Goal: Information Seeking & Learning: Learn about a topic

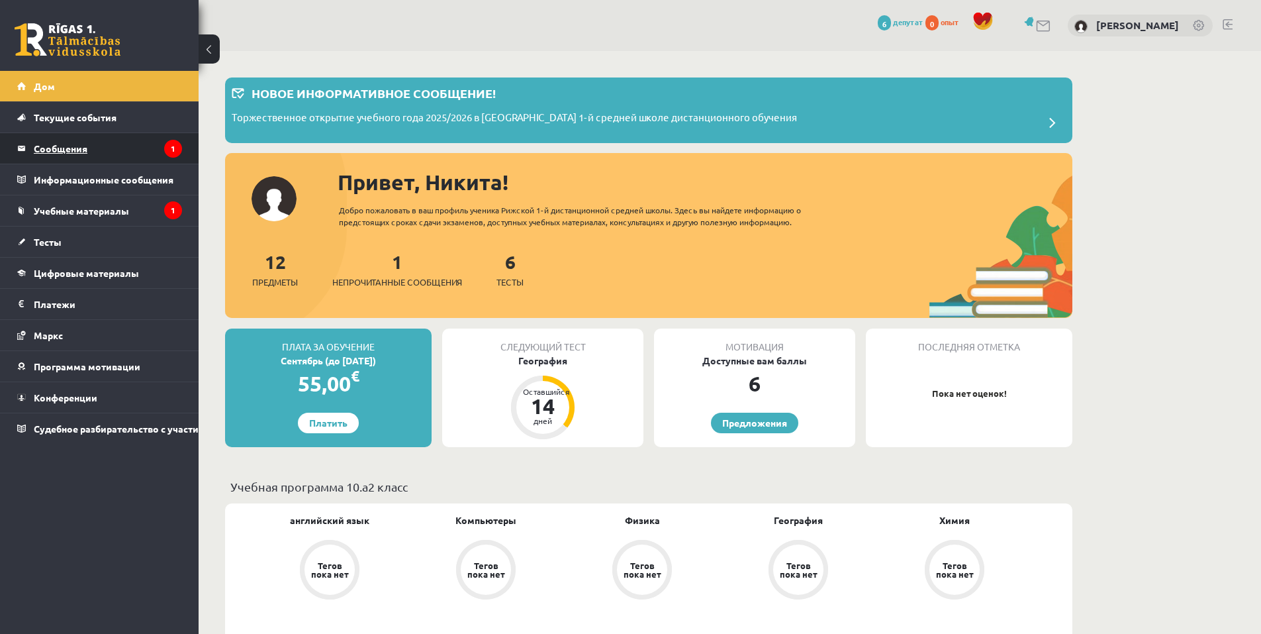
click at [57, 148] on font "Сообщения" at bounding box center [61, 148] width 54 height 12
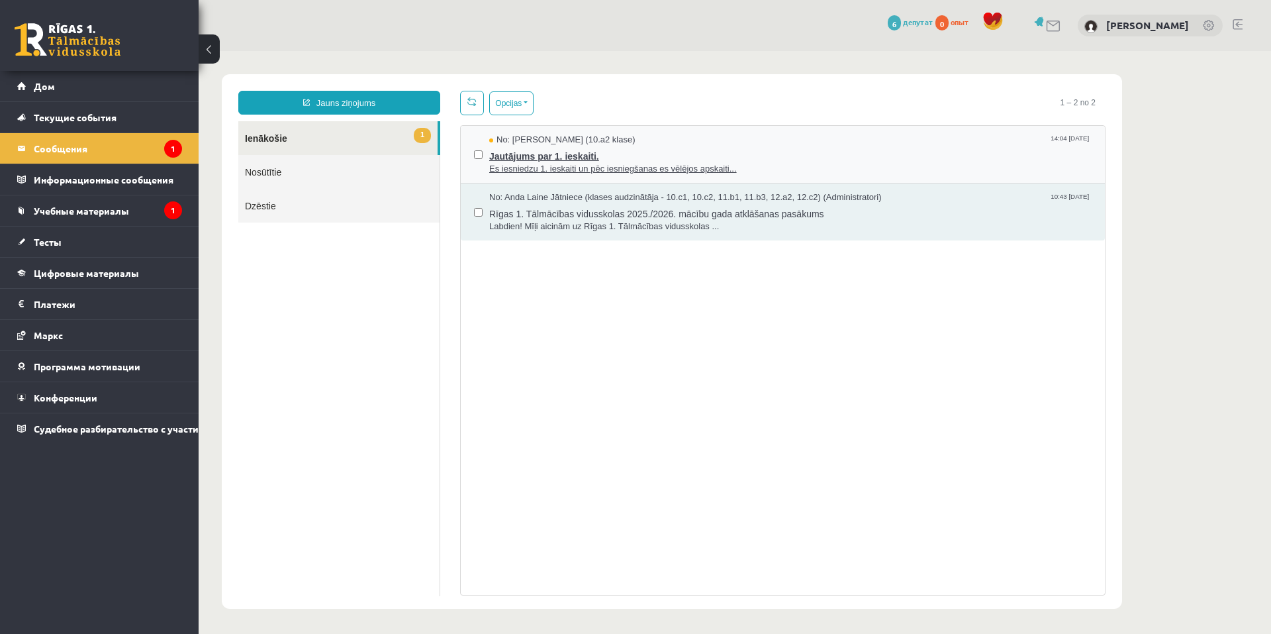
click at [572, 171] on span "Es iesniedzu 1. ieskaiti un pēc iesniegšanas es vēlējos apskaiti..." at bounding box center [790, 169] width 602 height 13
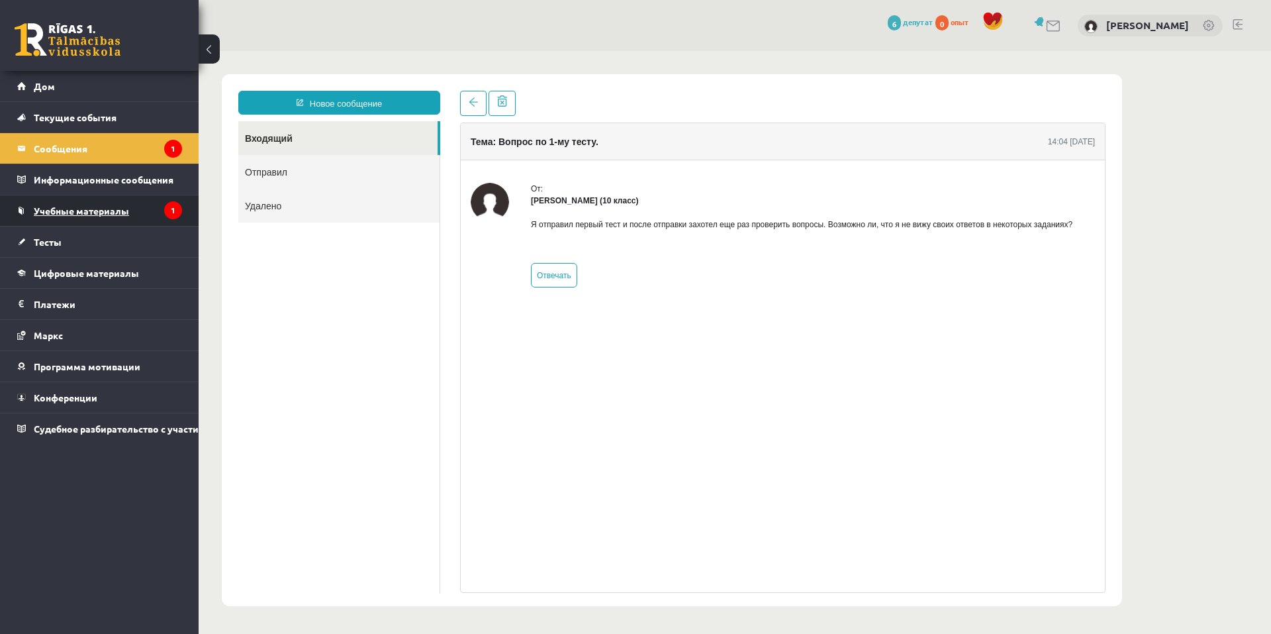
click at [107, 209] on font "Учебные материалы" at bounding box center [81, 211] width 95 height 12
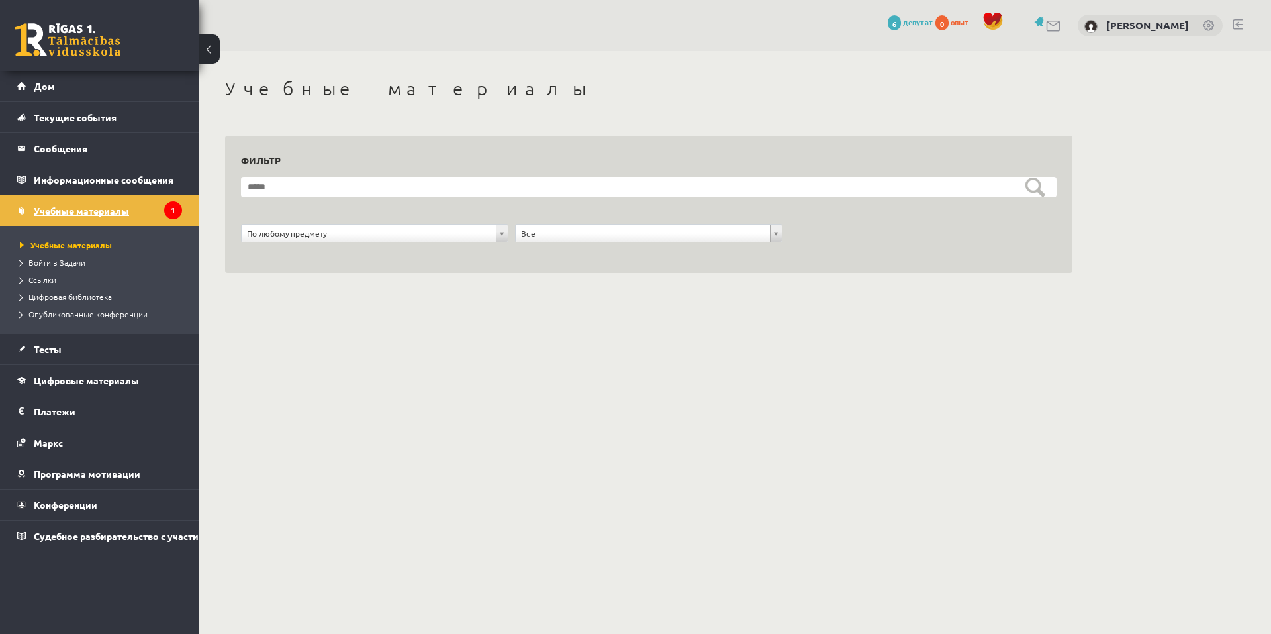
click at [152, 211] on link "Учебные материалы" at bounding box center [99, 210] width 165 height 30
click at [369, 201] on form "**********" at bounding box center [649, 217] width 816 height 80
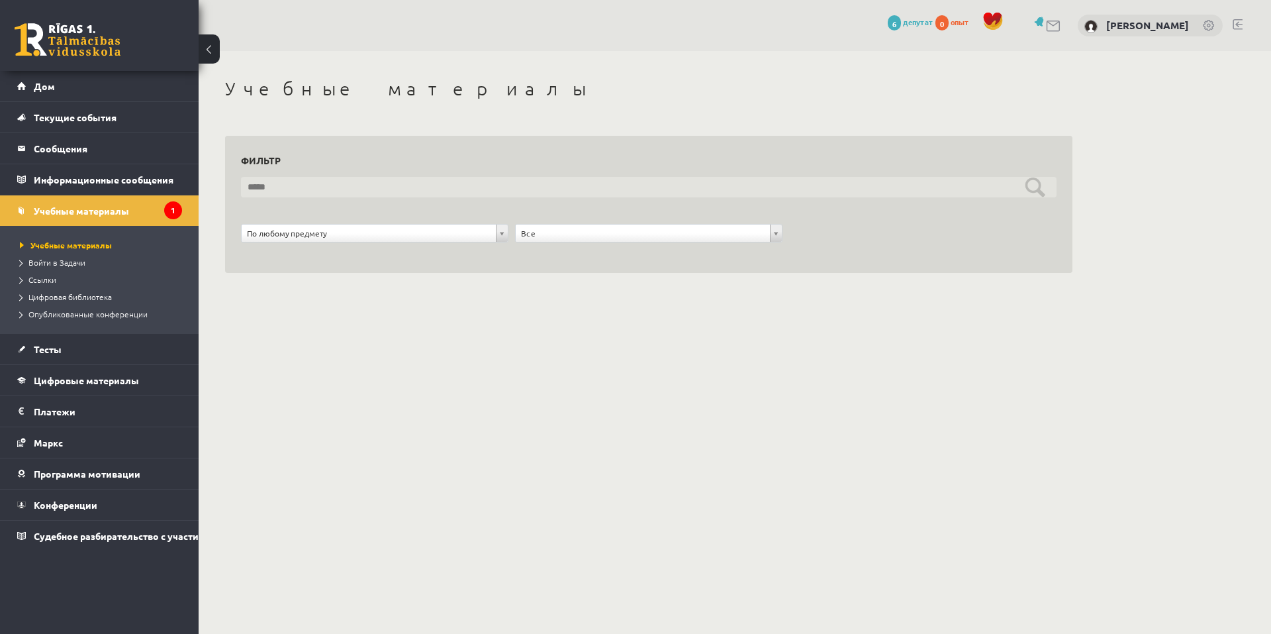
click at [374, 191] on input "text" at bounding box center [649, 187] width 816 height 21
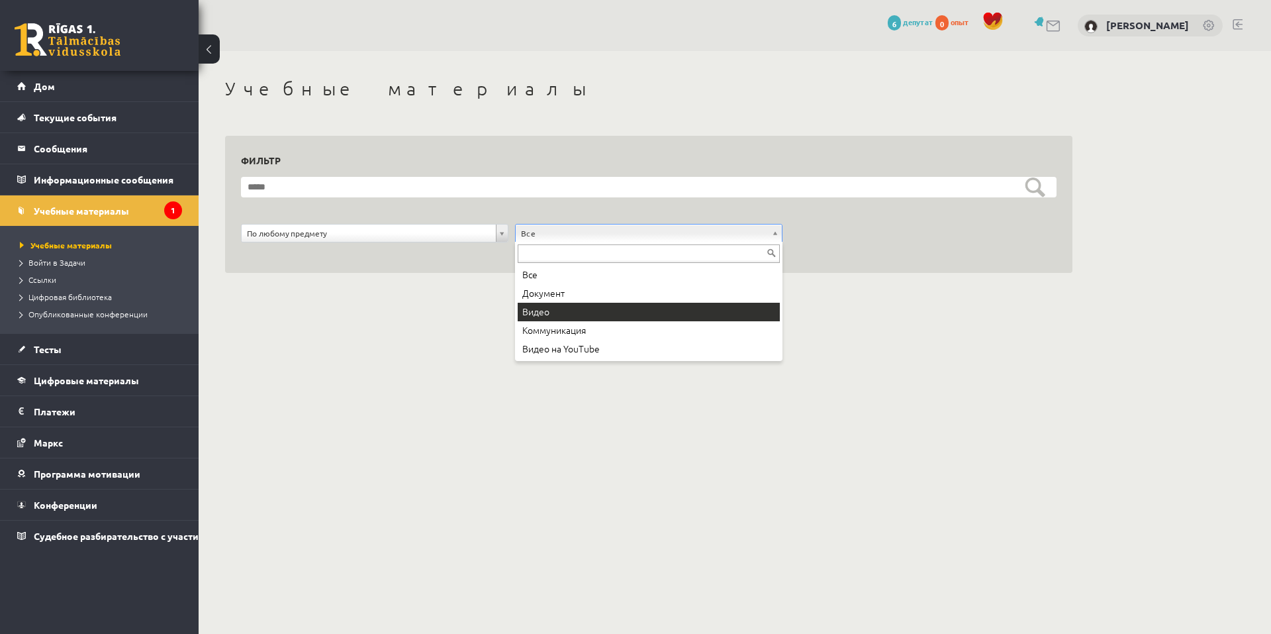
drag, startPoint x: 365, startPoint y: 295, endPoint x: 267, endPoint y: 299, distance: 98.1
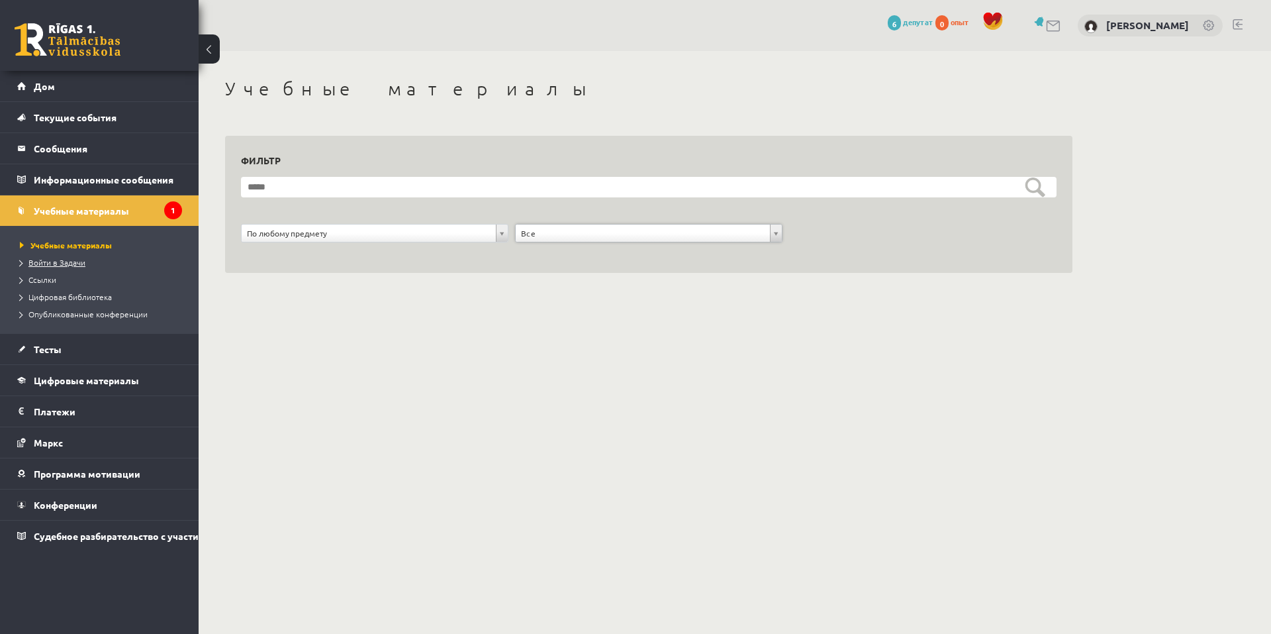
click at [58, 265] on font "Войти в Задачи" at bounding box center [56, 262] width 57 height 11
click at [63, 504] on font "Конференции" at bounding box center [66, 505] width 64 height 12
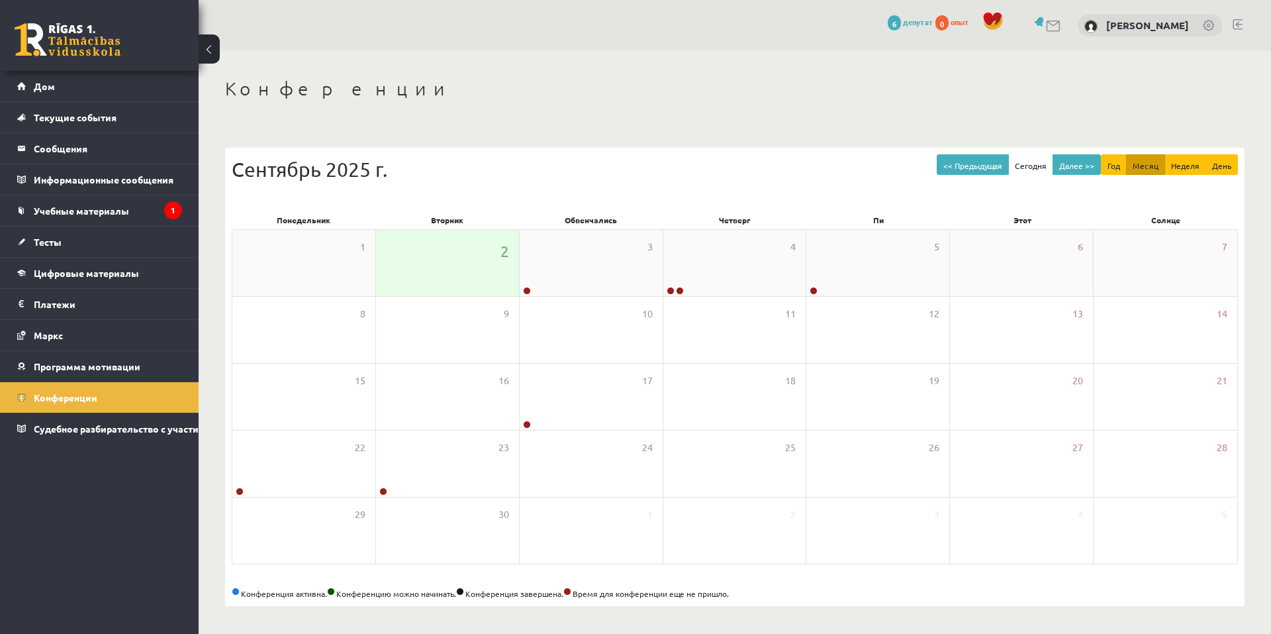
click at [500, 262] on div "2" at bounding box center [447, 263] width 143 height 66
click at [531, 293] on div at bounding box center [526, 291] width 13 height 9
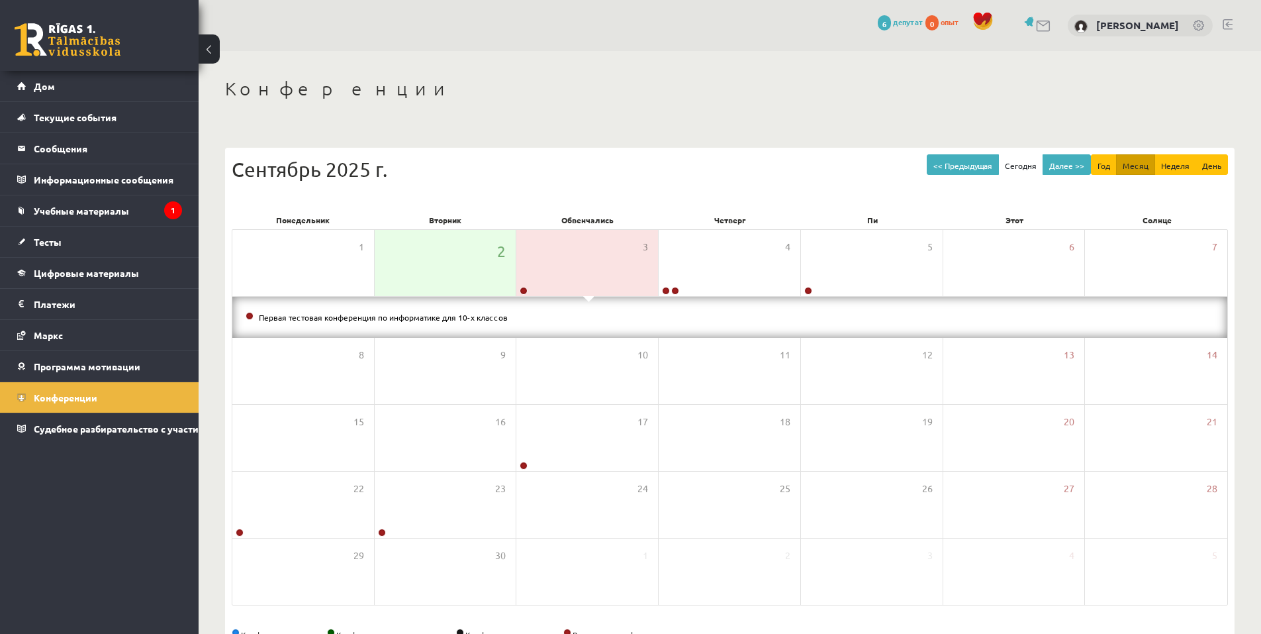
click at [350, 321] on li "Первая тестовая конференция по информатике для 10-х классов" at bounding box center [730, 317] width 969 height 15
click at [352, 315] on font "Первая тестовая конференция по информатике для 10-х классов" at bounding box center [383, 317] width 249 height 11
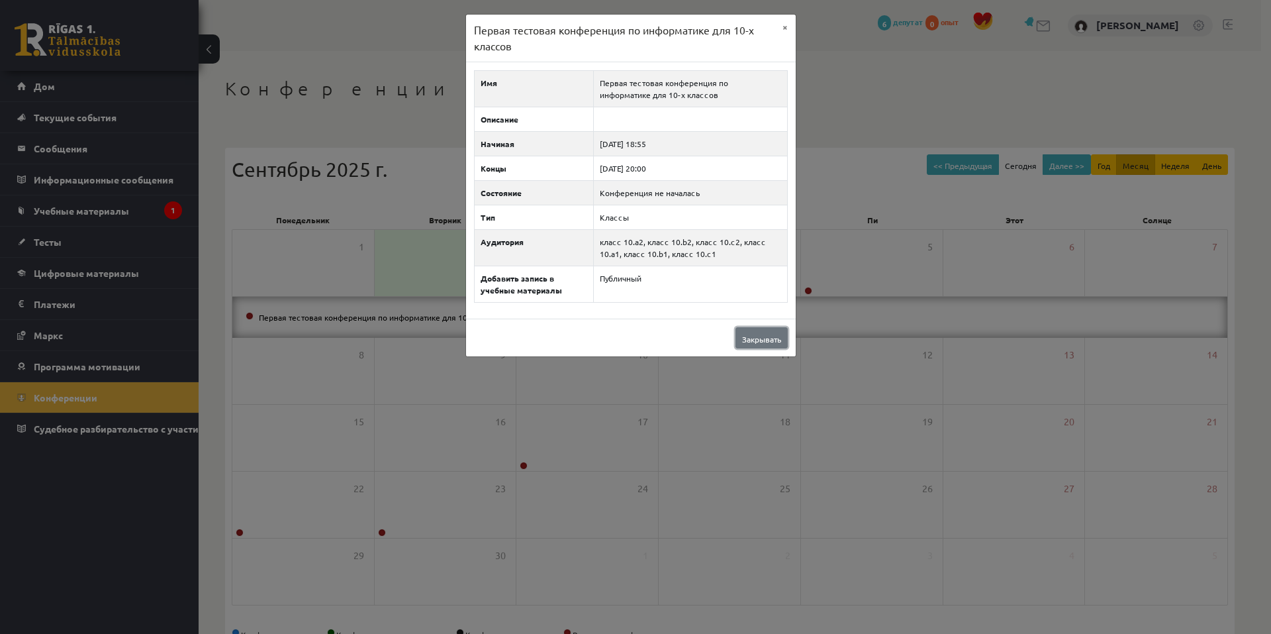
click at [761, 345] on link "Закрывать" at bounding box center [762, 337] width 52 height 21
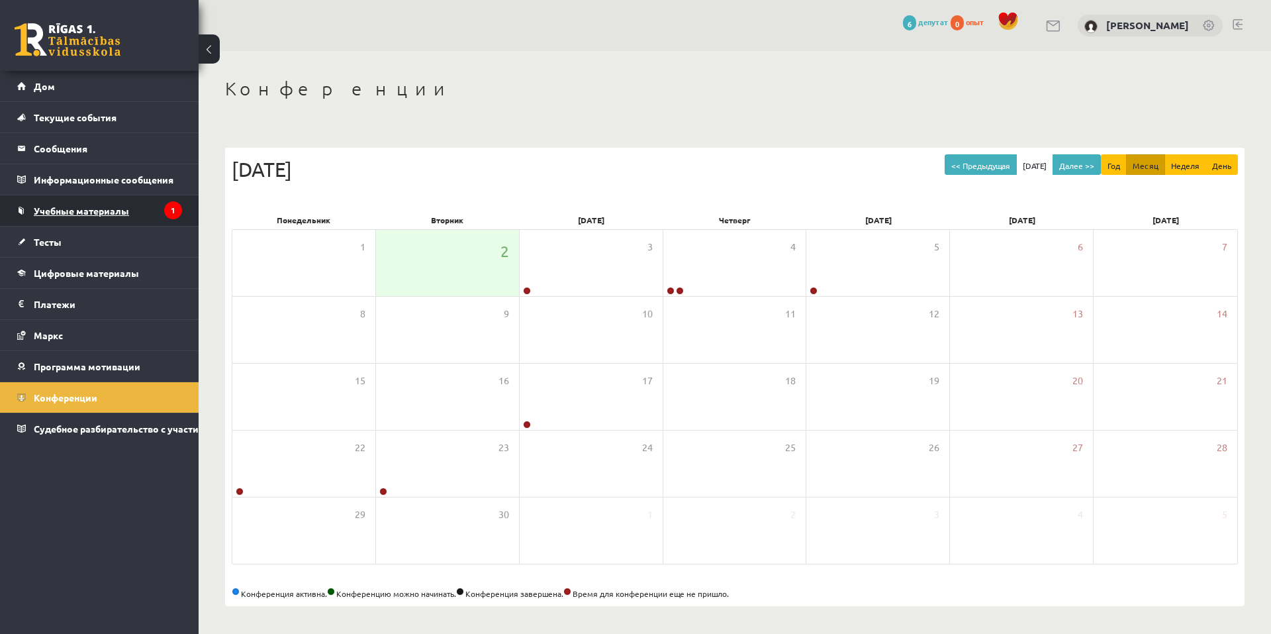
click at [94, 211] on font "Учебные материалы" at bounding box center [81, 211] width 95 height 12
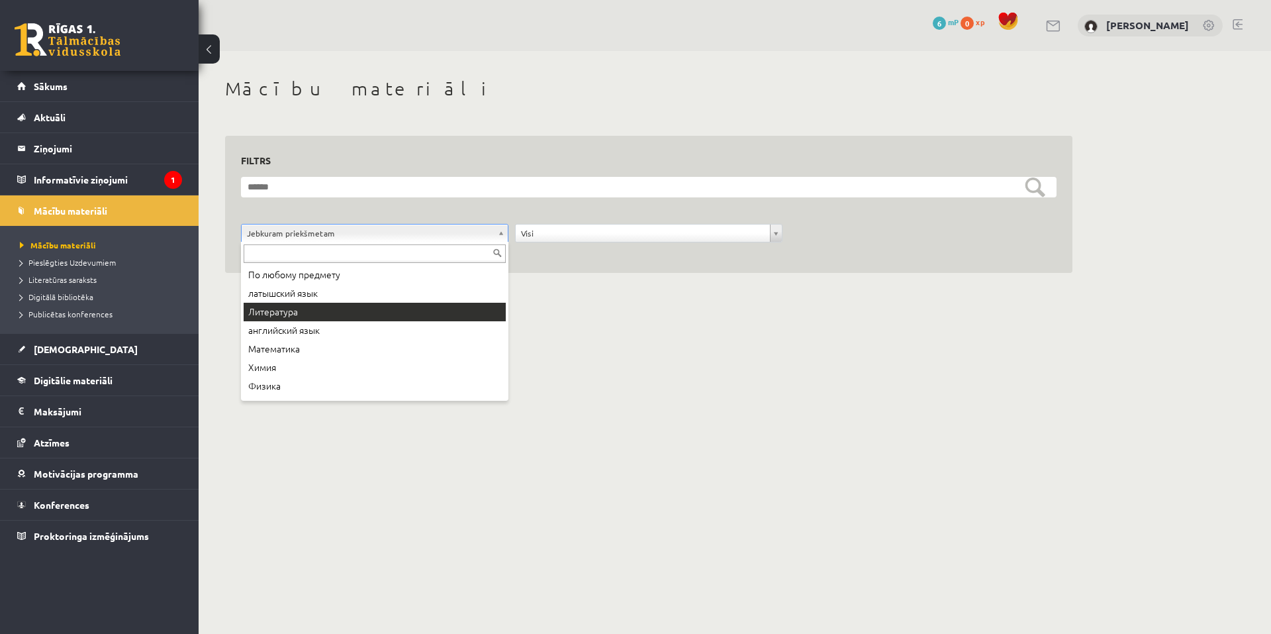
drag, startPoint x: 702, startPoint y: 405, endPoint x: 571, endPoint y: 340, distance: 146.0
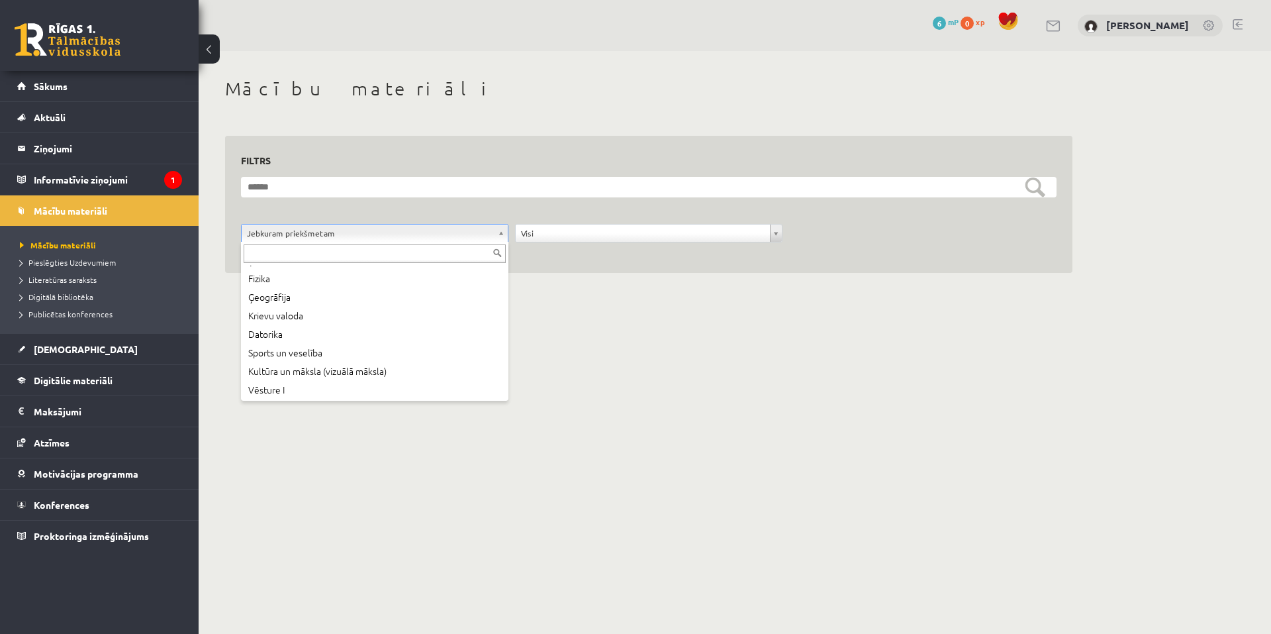
scroll to position [109, 0]
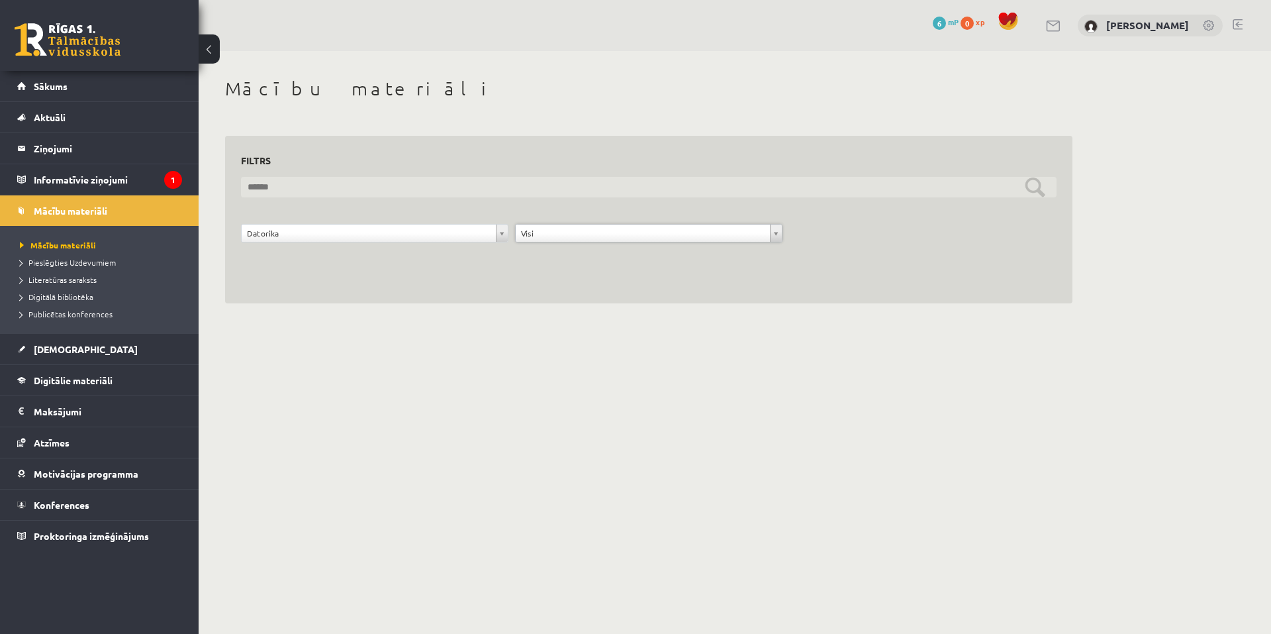
click at [1032, 186] on input "text" at bounding box center [649, 187] width 816 height 21
click at [326, 185] on input "text" at bounding box center [649, 187] width 816 height 21
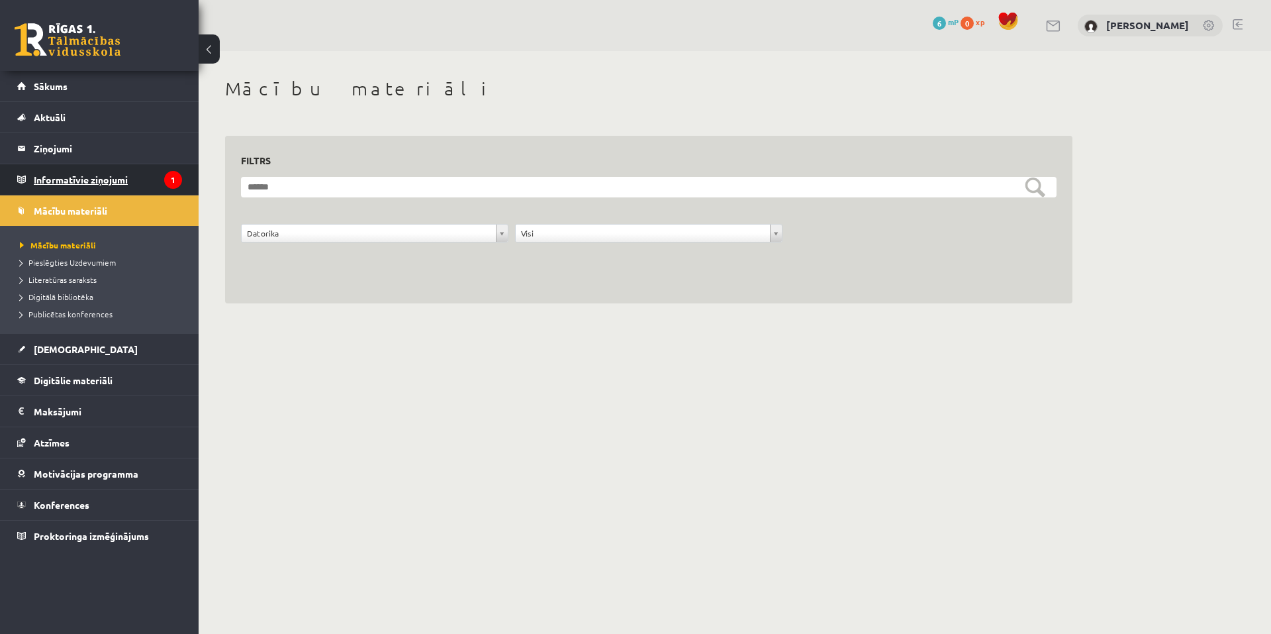
click at [103, 182] on legend "Informatīvie ziņojumi 1" at bounding box center [108, 179] width 148 height 30
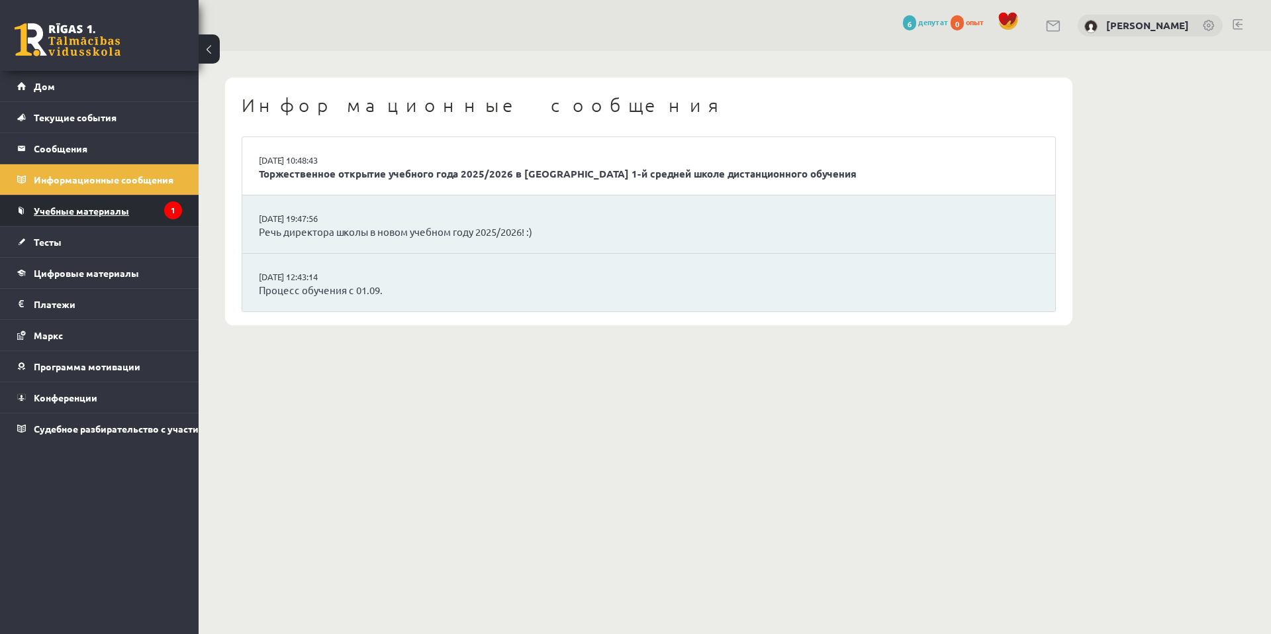
click at [81, 205] on font "Учебные материалы" at bounding box center [81, 211] width 95 height 12
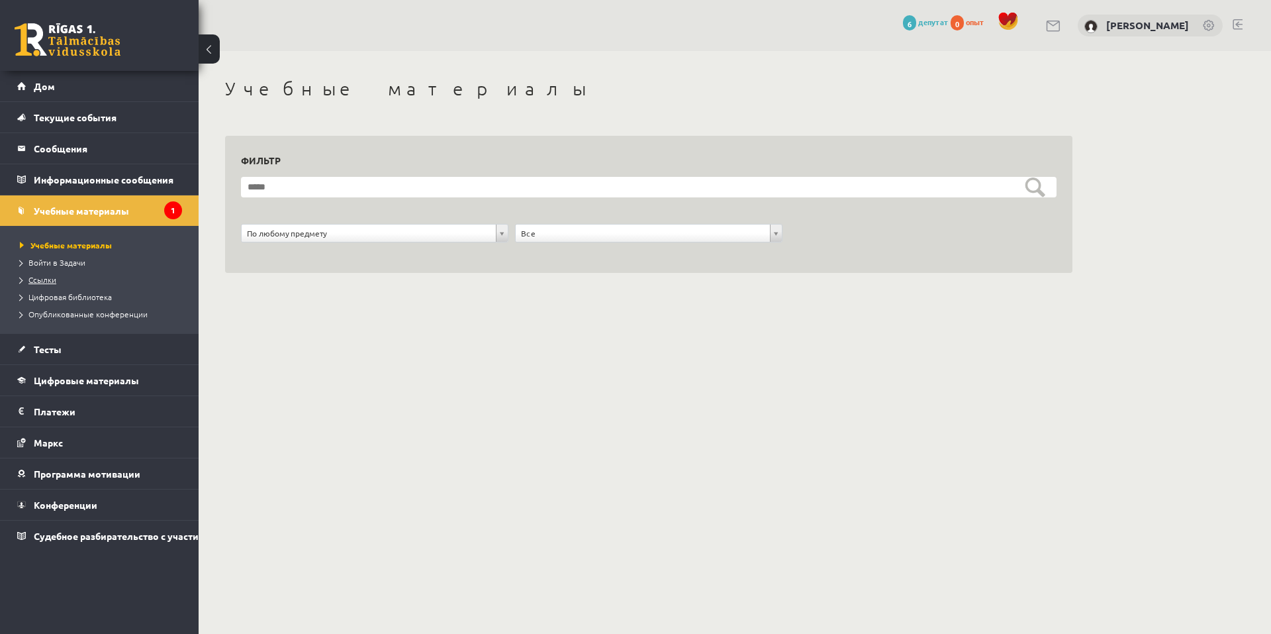
click at [42, 281] on font "Ссылки" at bounding box center [42, 279] width 28 height 11
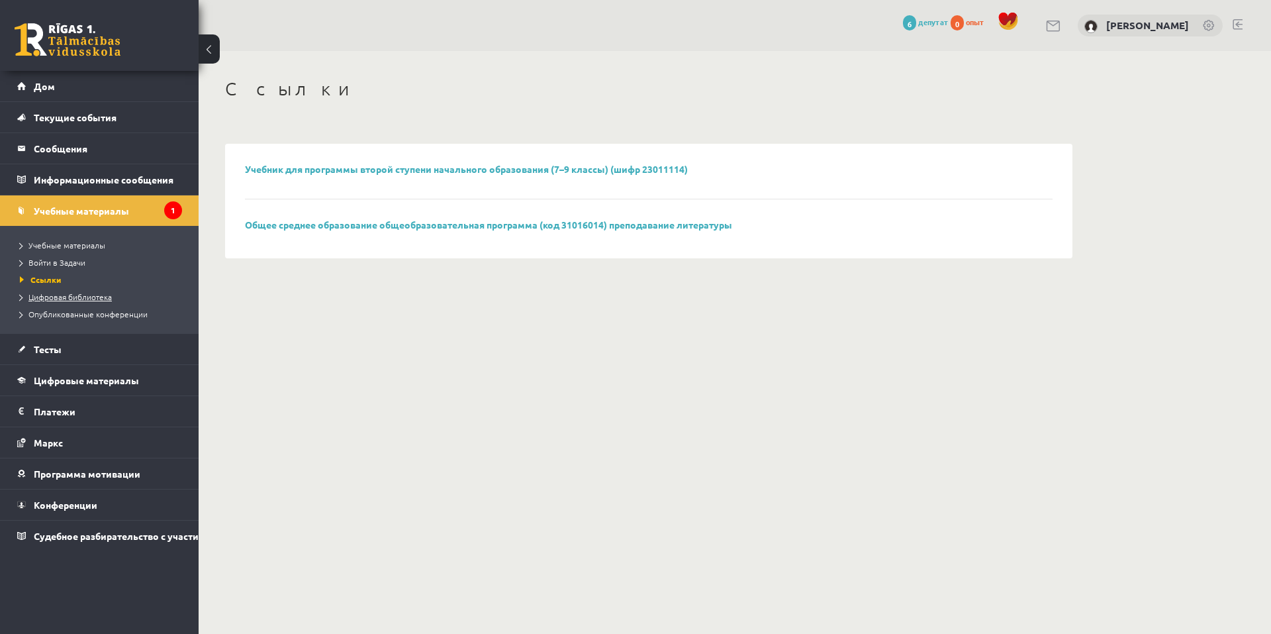
click at [57, 293] on font "Цифровая библиотека" at bounding box center [69, 296] width 83 height 11
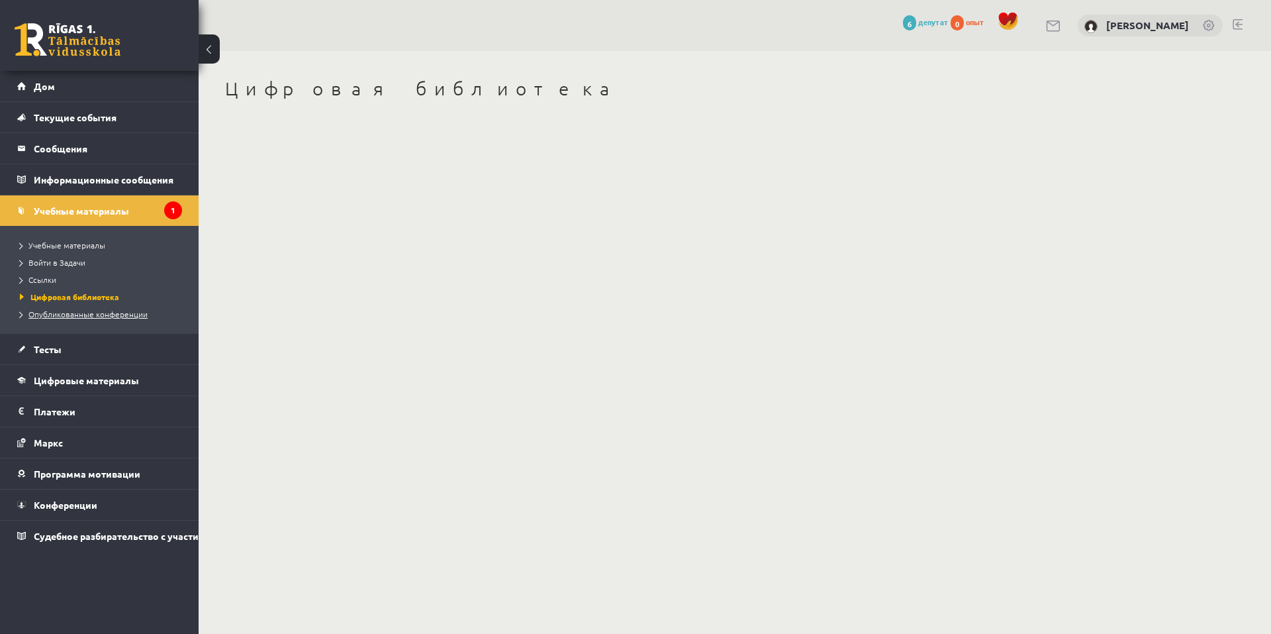
click at [53, 307] on li "Опубликованные конференции" at bounding box center [103, 313] width 166 height 17
click at [54, 308] on link "Опубликованные конференции" at bounding box center [103, 314] width 166 height 12
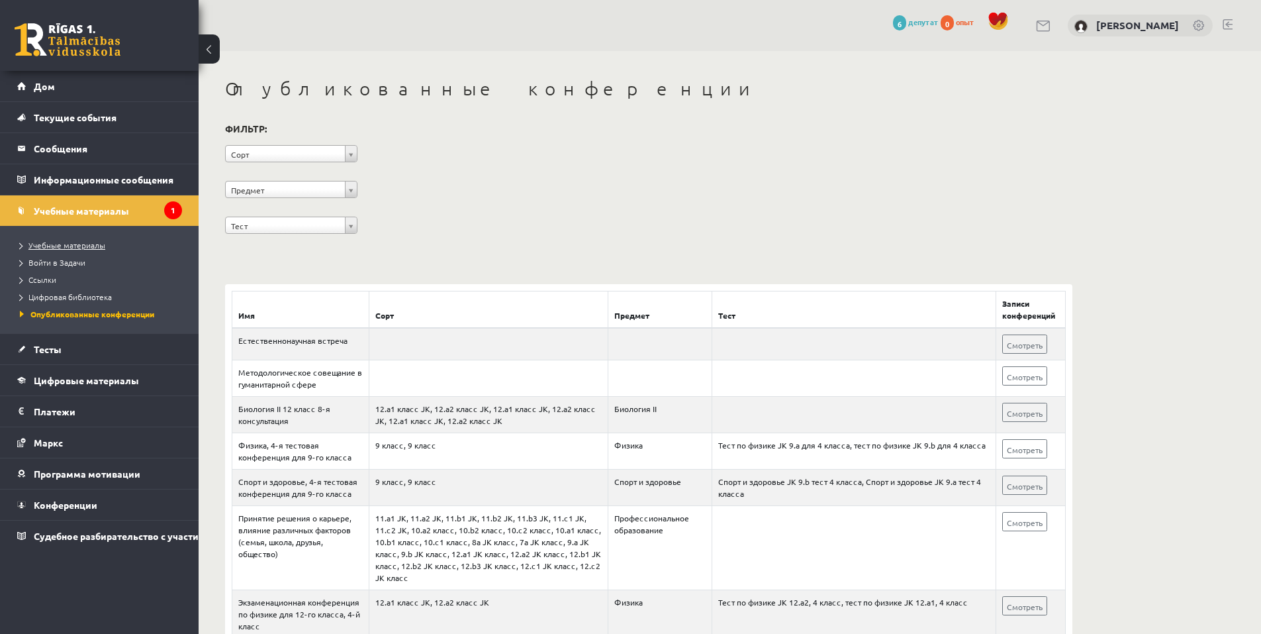
click at [72, 244] on font "Учебные материалы" at bounding box center [66, 245] width 77 height 11
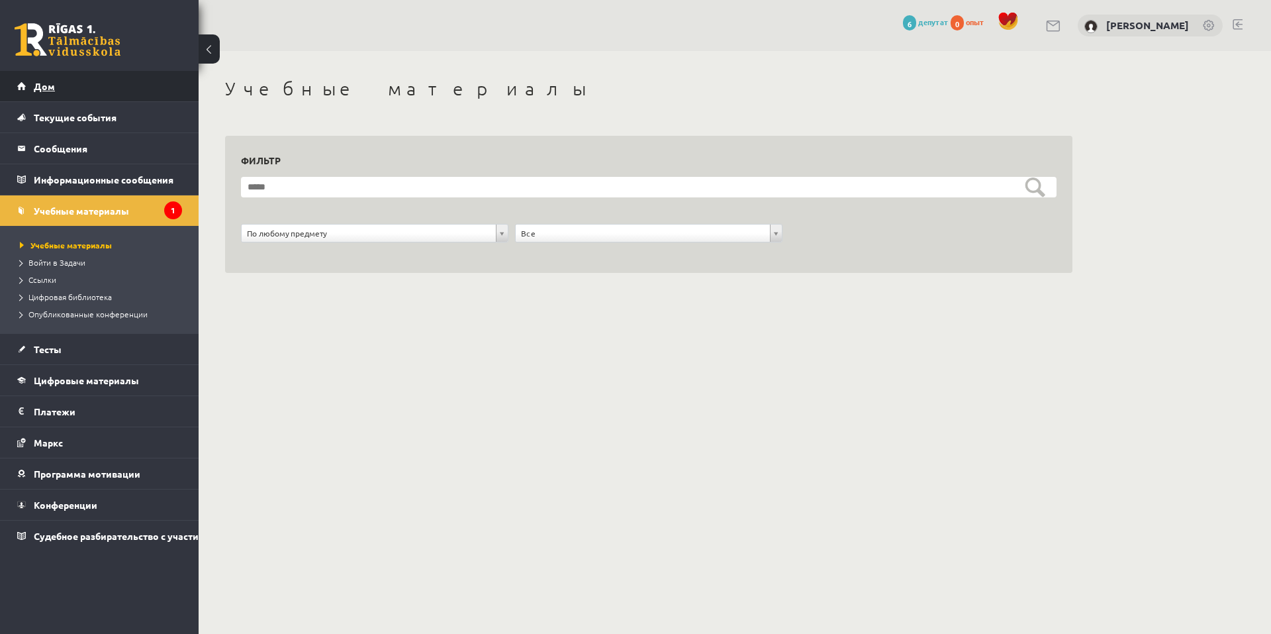
click at [51, 83] on font "Дом" at bounding box center [44, 86] width 21 height 12
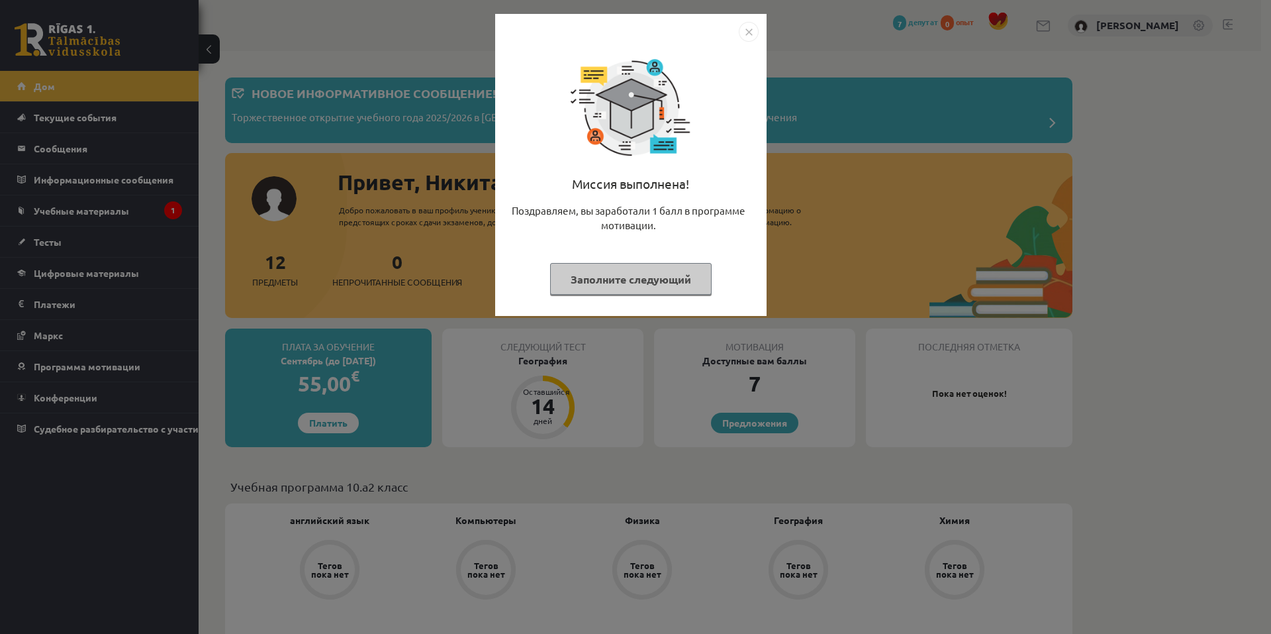
click at [593, 286] on button "Заполните следующий" at bounding box center [631, 279] width 162 height 32
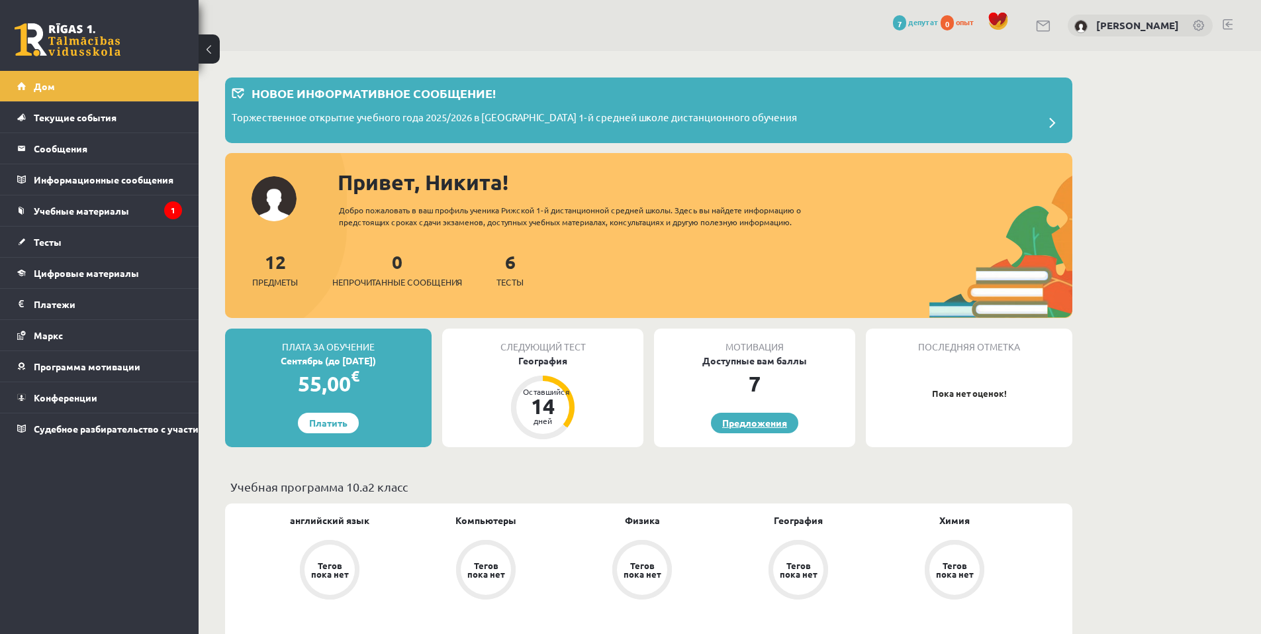
click at [734, 424] on font "Предложения" at bounding box center [754, 422] width 65 height 12
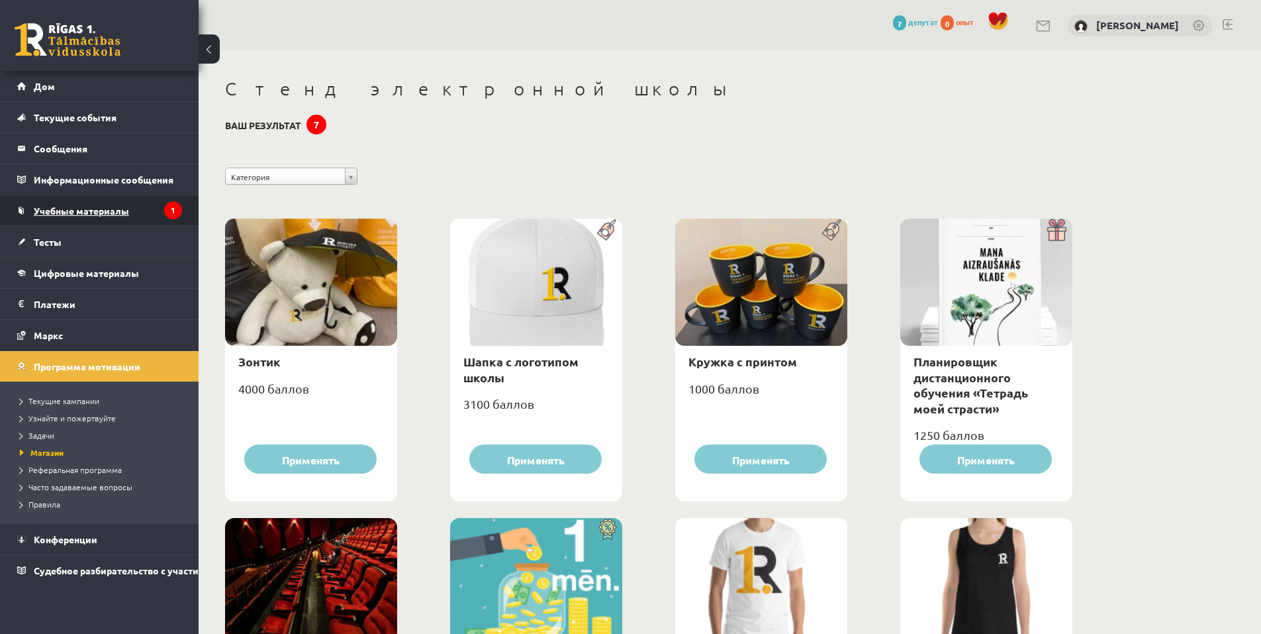
click at [93, 207] on font "Учебные материалы" at bounding box center [81, 211] width 95 height 12
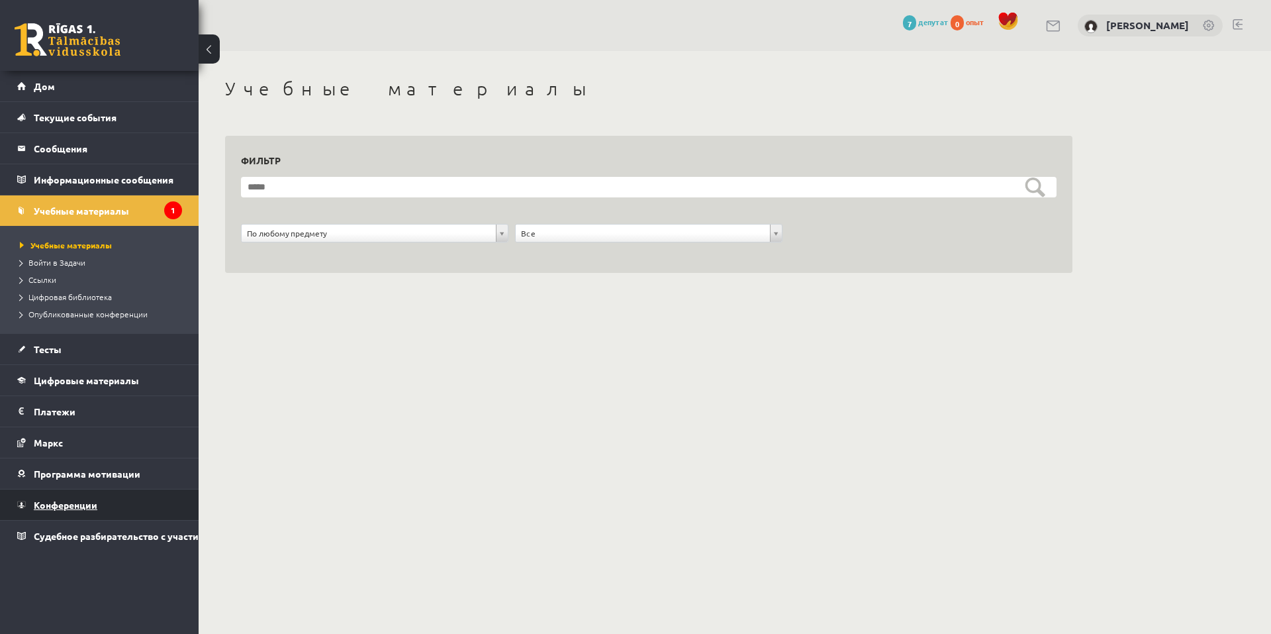
click at [54, 497] on link "Конференции" at bounding box center [99, 504] width 165 height 30
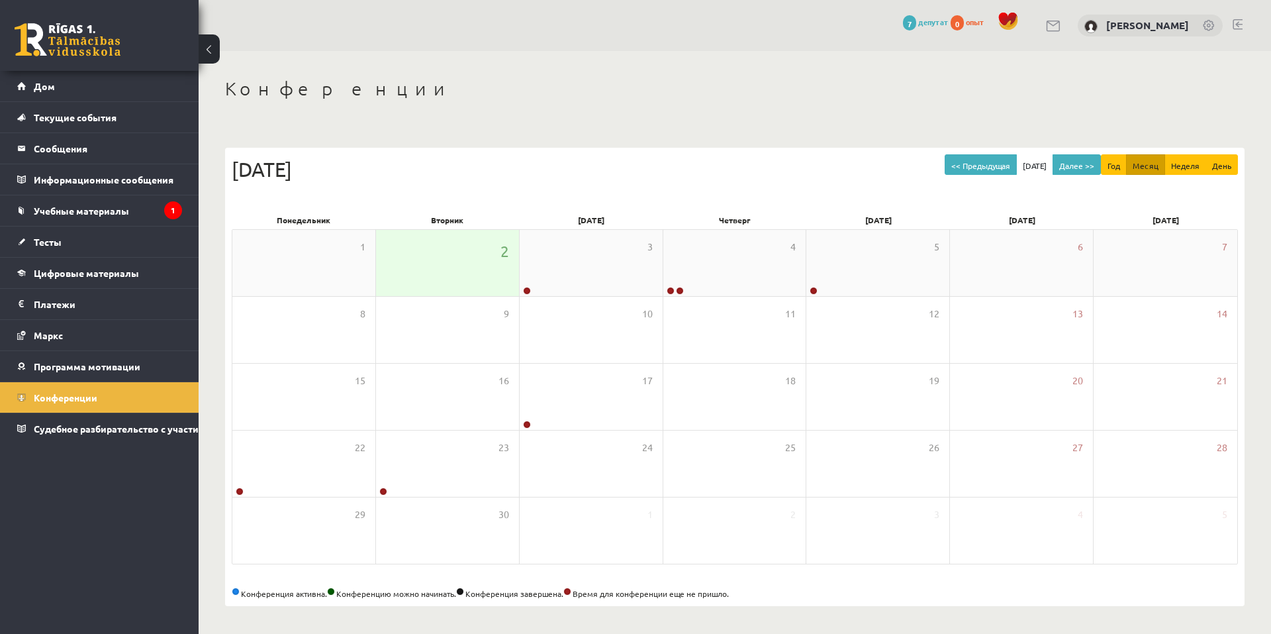
click at [475, 261] on div "2" at bounding box center [447, 263] width 143 height 66
click at [503, 286] on div "2" at bounding box center [447, 263] width 143 height 66
click at [495, 285] on div "2" at bounding box center [447, 263] width 143 height 66
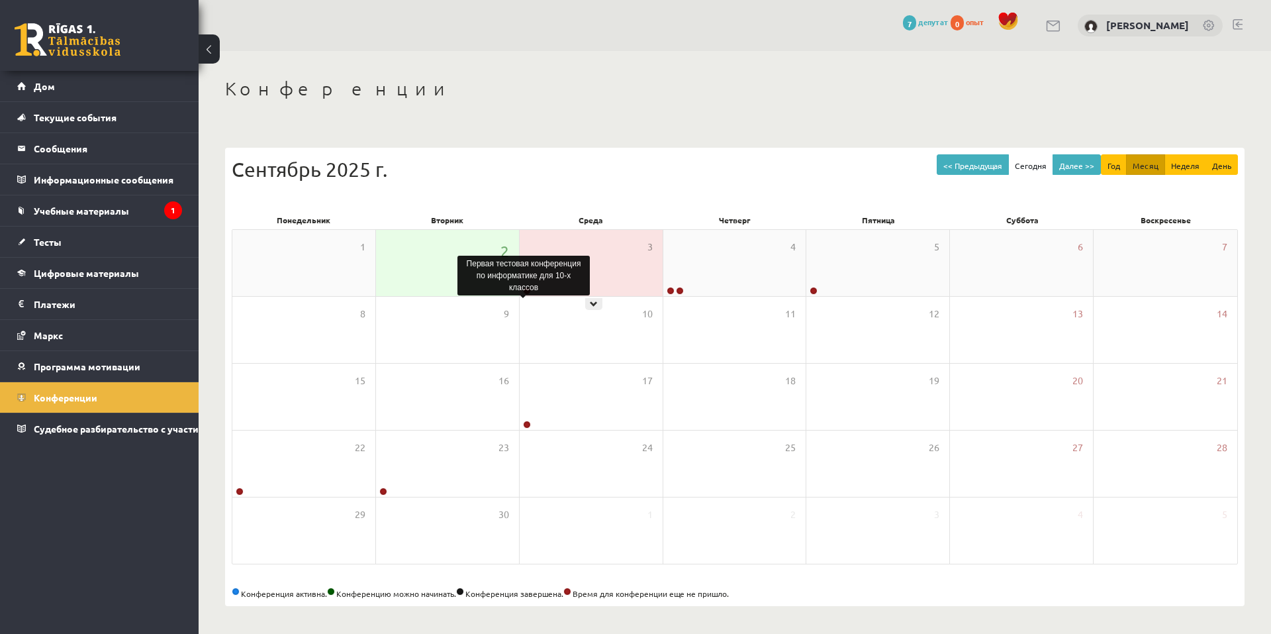
click at [530, 291] on link at bounding box center [527, 291] width 8 height 8
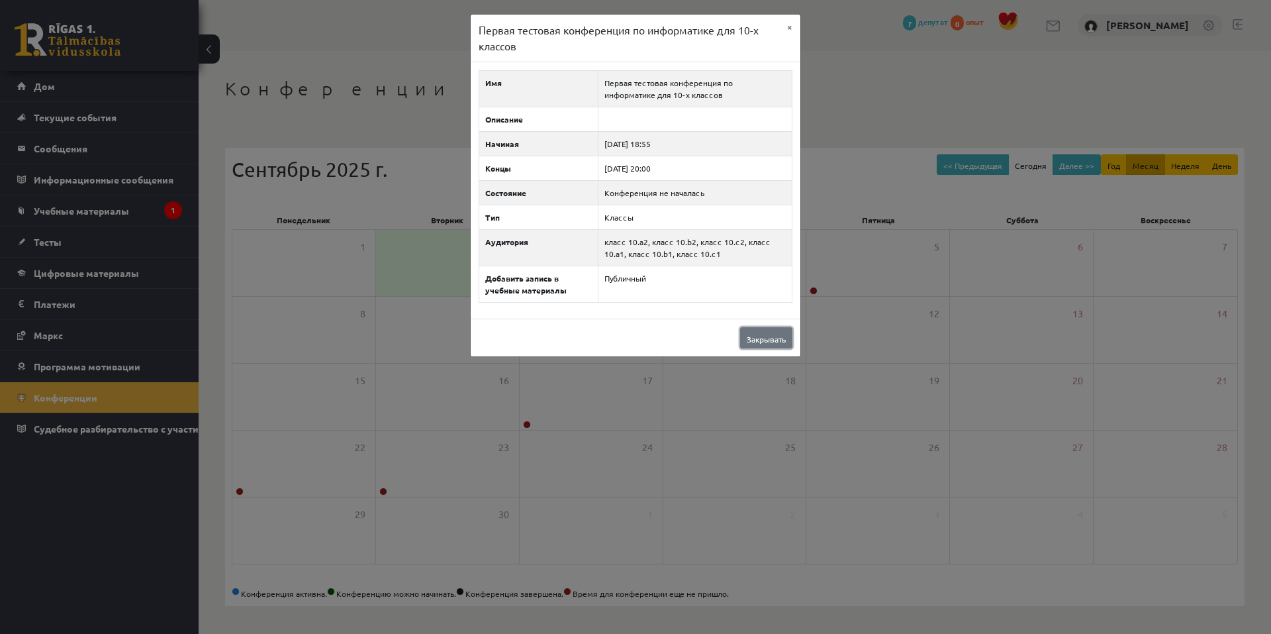
click at [762, 345] on link "Закрывать" at bounding box center [766, 337] width 52 height 21
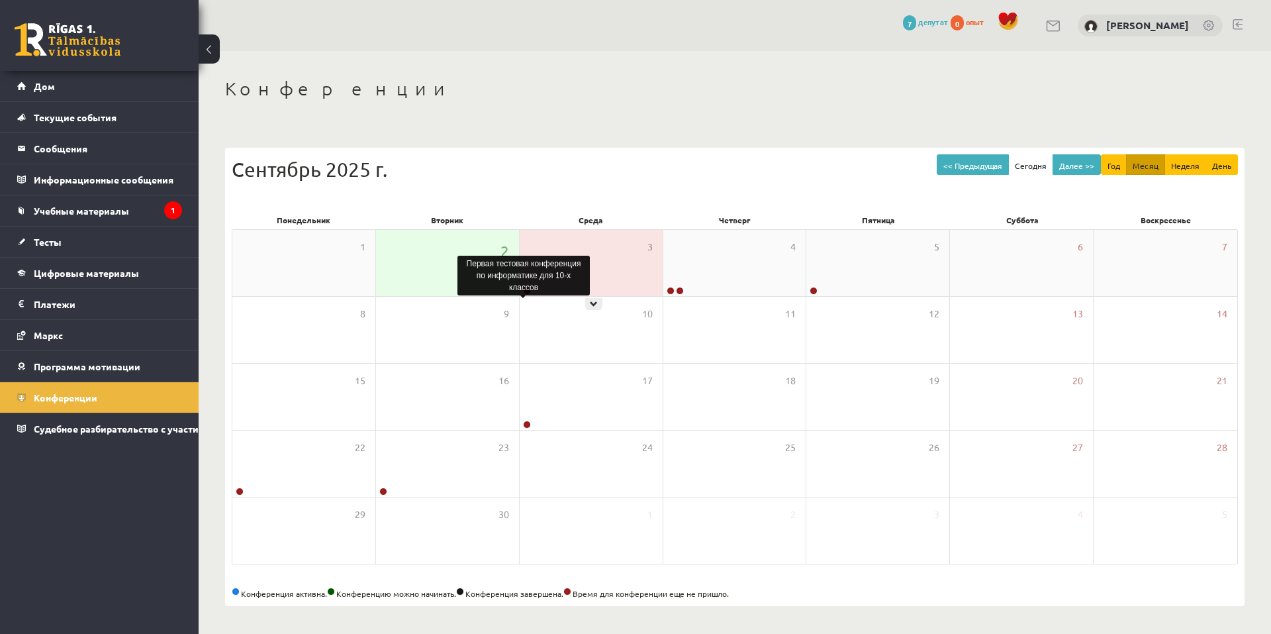
click at [529, 289] on link at bounding box center [527, 291] width 8 height 8
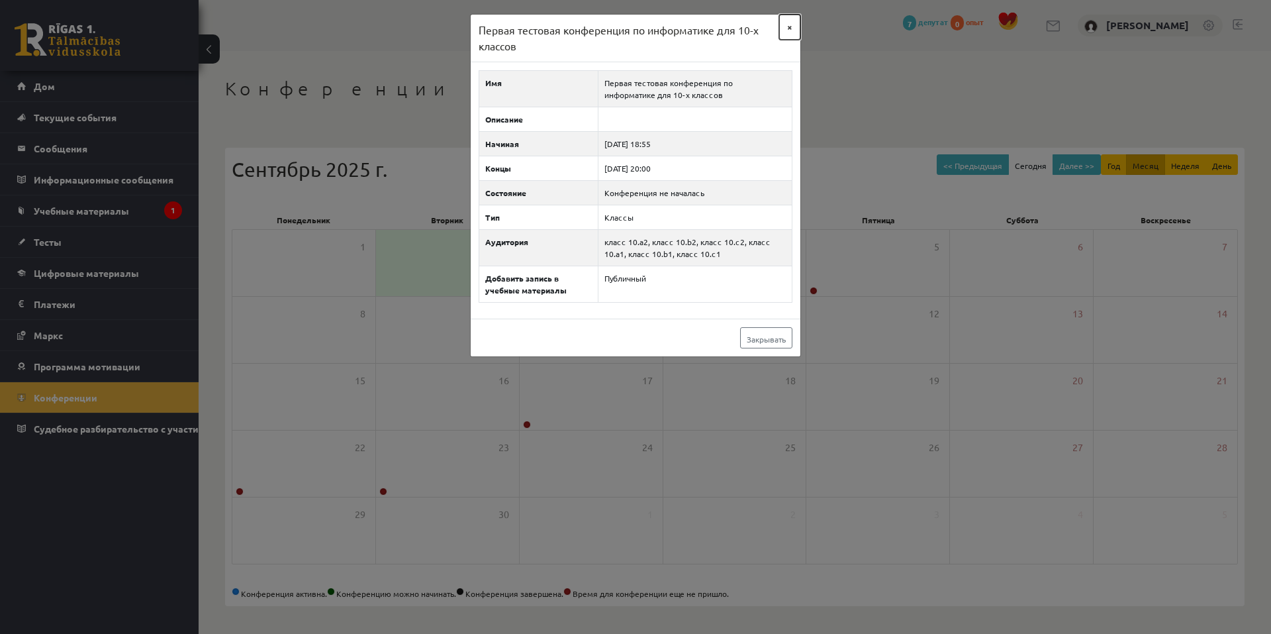
click at [791, 24] on font "×" at bounding box center [789, 27] width 5 height 12
